Goal: Information Seeking & Learning: Check status

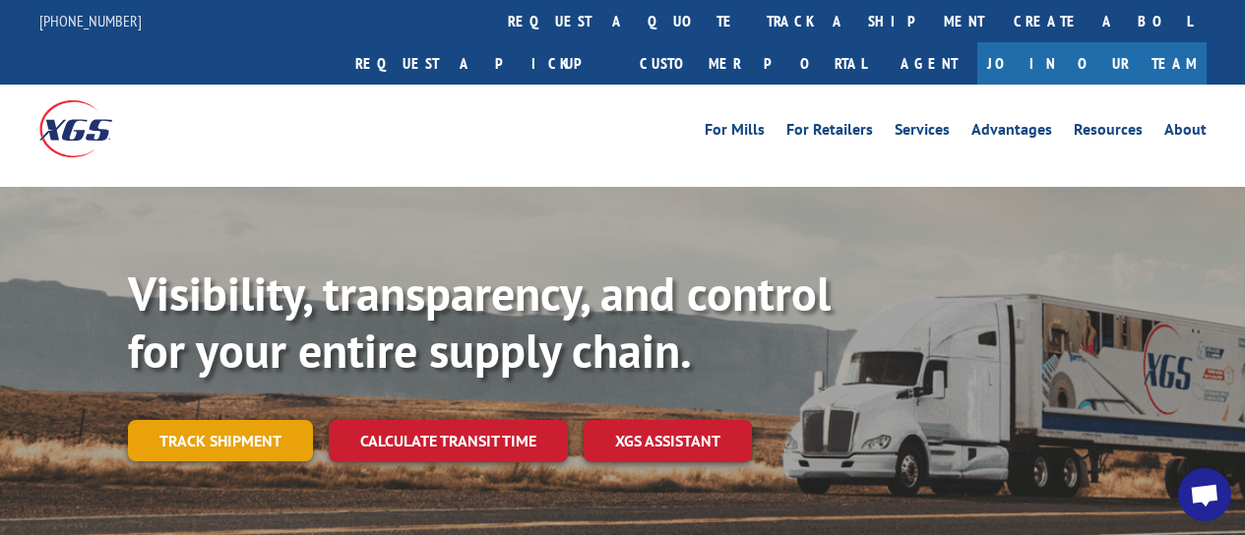
click at [159, 420] on link "Track shipment" at bounding box center [220, 440] width 185 height 41
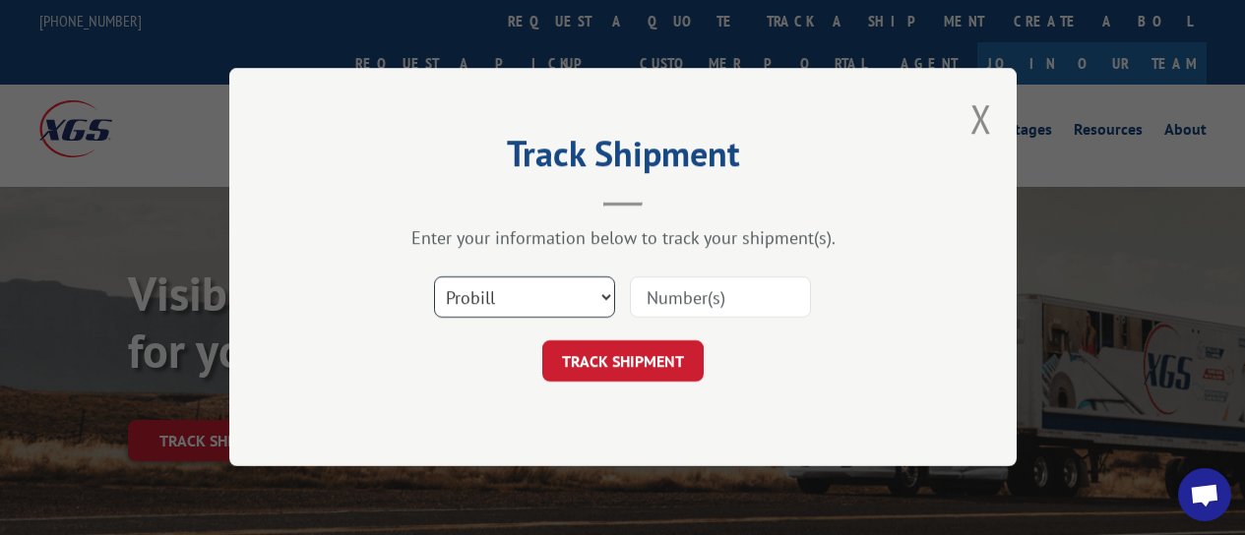
click at [604, 292] on select "Select category... Probill BOL PO" at bounding box center [524, 297] width 181 height 41
select select "bol"
click at [434, 277] on select "Select category... Probill BOL PO" at bounding box center [524, 297] width 181 height 41
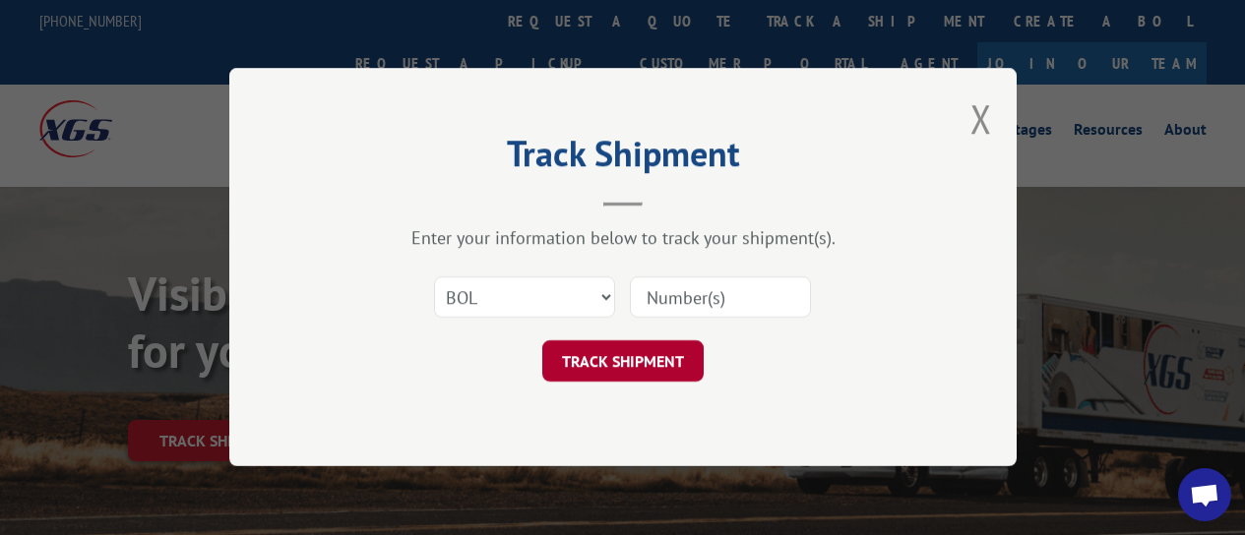
click at [634, 371] on button "TRACK SHIPMENT" at bounding box center [622, 361] width 161 height 41
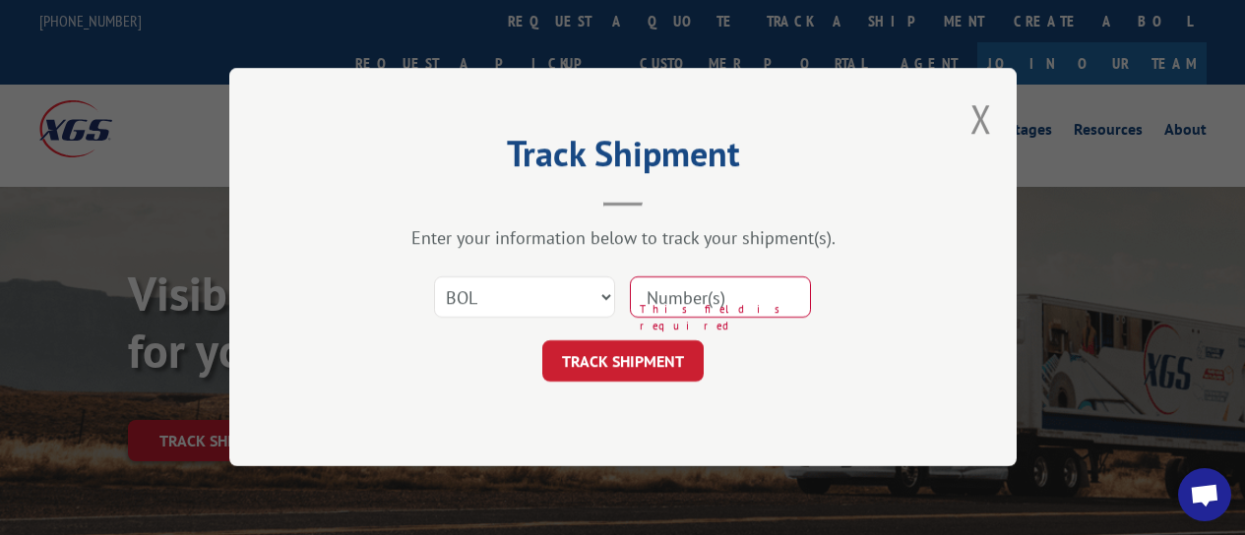
click at [647, 293] on input at bounding box center [720, 297] width 181 height 41
paste input "3385452"
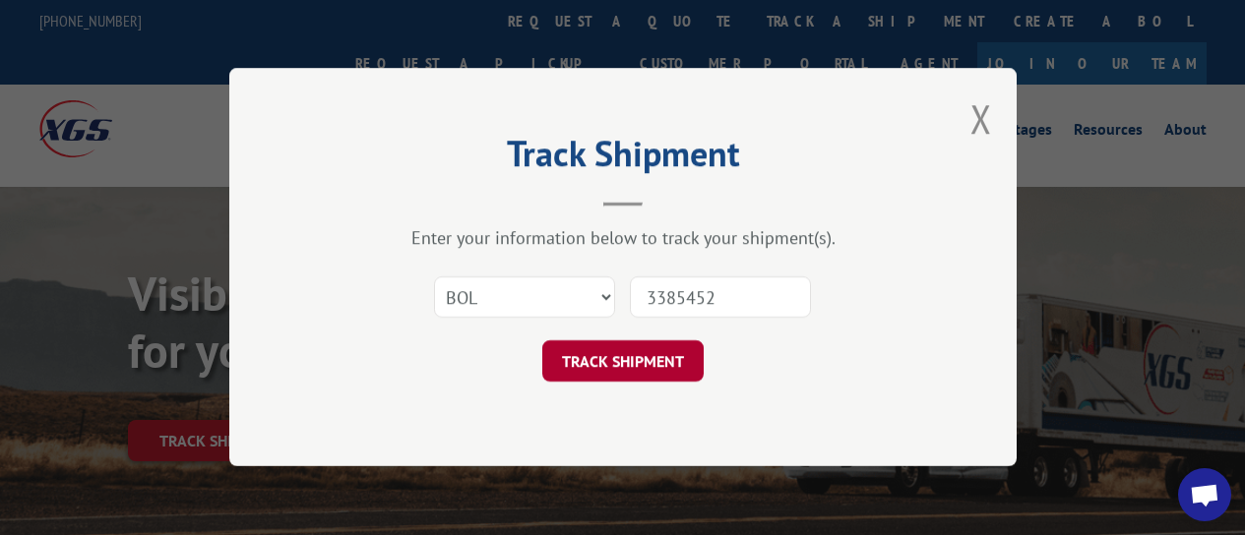
type input "3385452"
click at [627, 360] on button "TRACK SHIPMENT" at bounding box center [622, 361] width 161 height 41
